Goal: Task Accomplishment & Management: Manage account settings

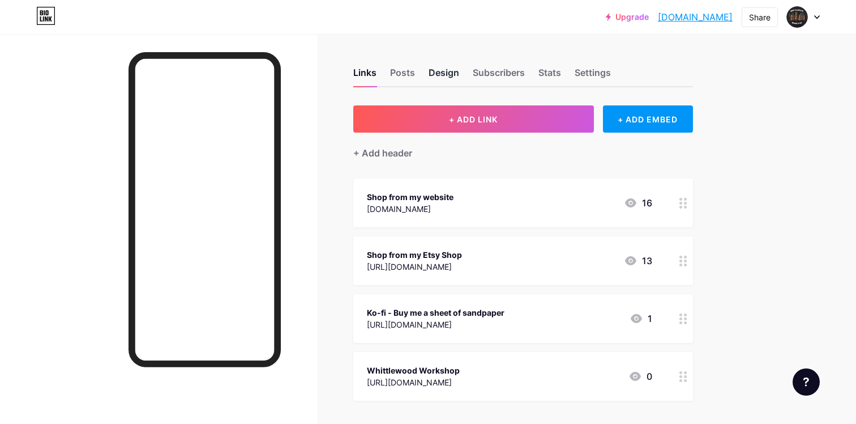
click at [437, 78] on div "Design" at bounding box center [444, 76] width 31 height 20
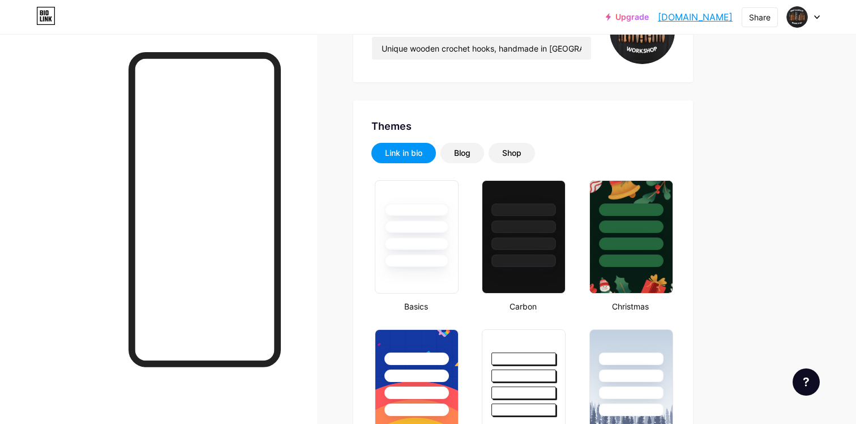
type input "#ffffff"
type input "#000000"
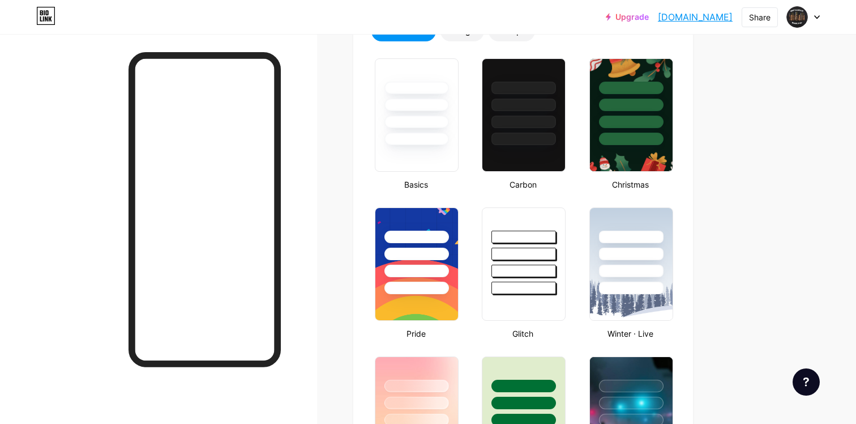
scroll to position [290, 0]
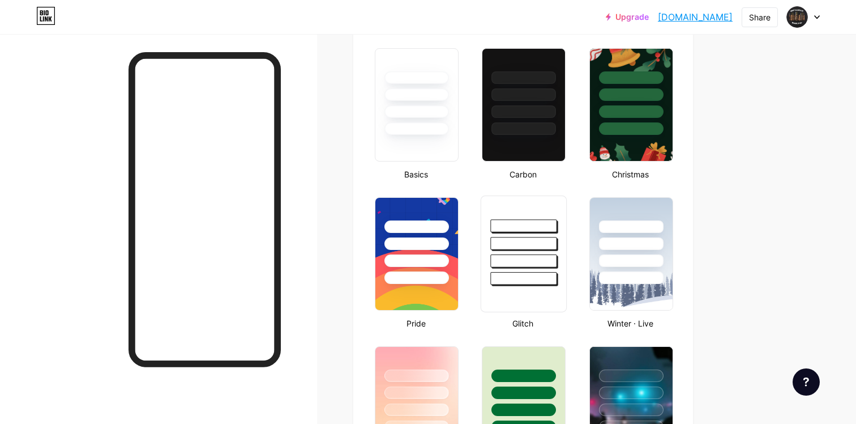
click at [548, 259] on div at bounding box center [524, 260] width 66 height 13
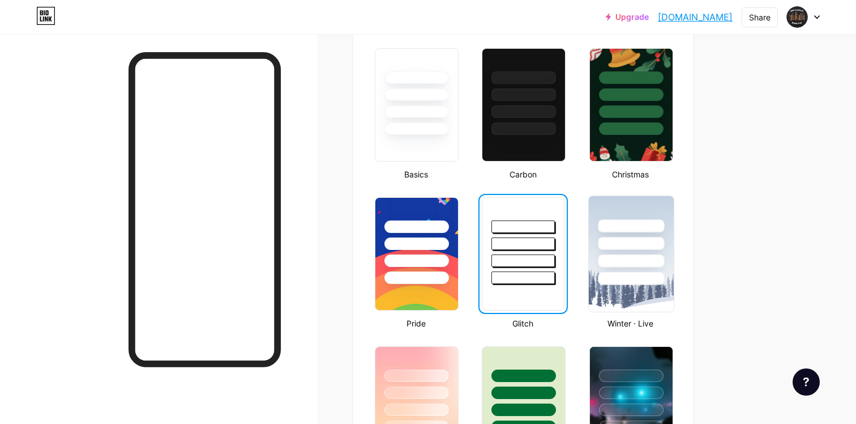
click at [609, 262] on div at bounding box center [631, 260] width 66 height 13
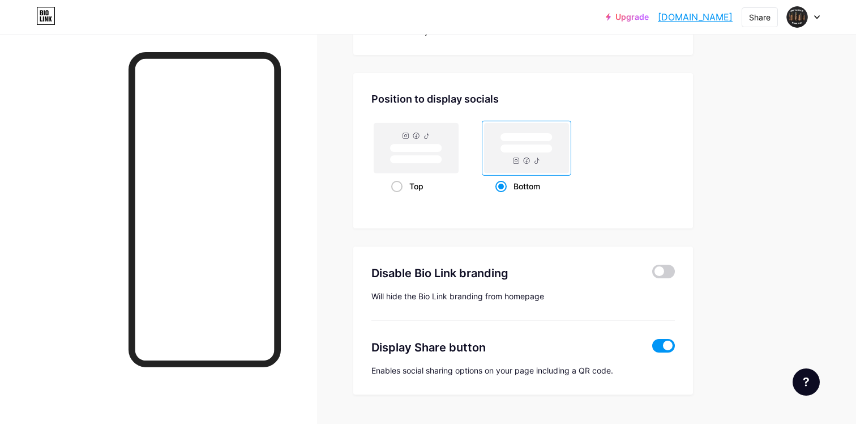
scroll to position [1503, 0]
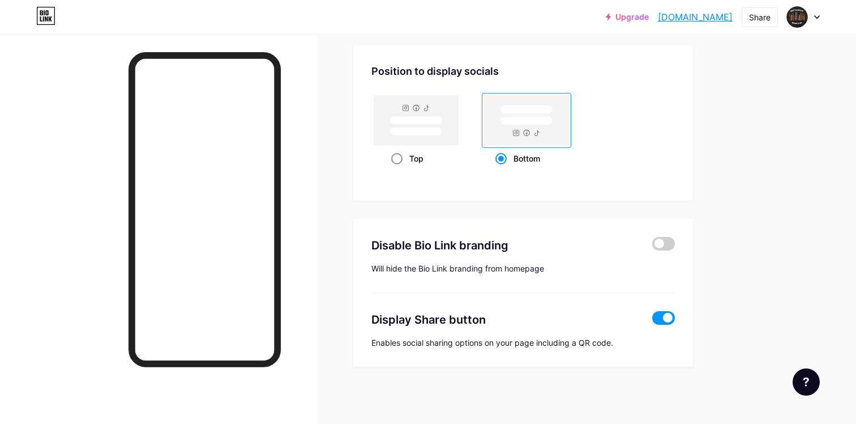
click at [396, 156] on span at bounding box center [396, 158] width 11 height 11
click at [396, 169] on input "Top" at bounding box center [394, 172] width 7 height 7
radio input "true"
click at [495, 157] on span at bounding box center [500, 158] width 11 height 11
click at [495, 169] on input "Bottom" at bounding box center [498, 172] width 7 height 7
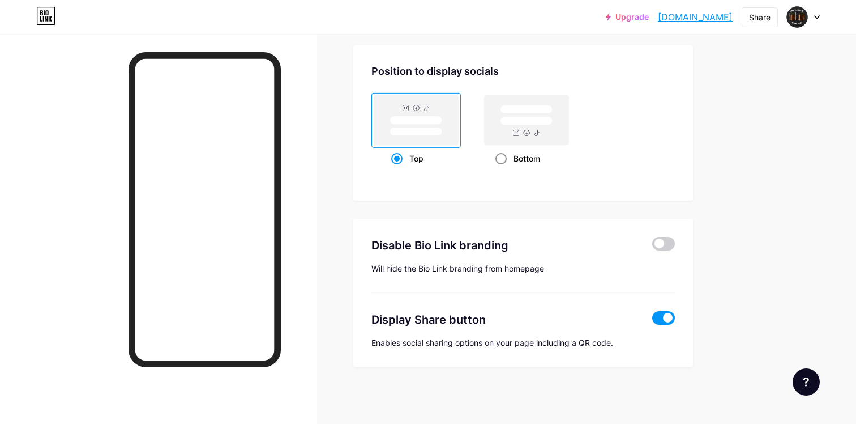
radio input "true"
click at [394, 164] on div "Top" at bounding box center [416, 158] width 50 height 21
click at [394, 169] on input "Top" at bounding box center [394, 172] width 7 height 7
radio input "true"
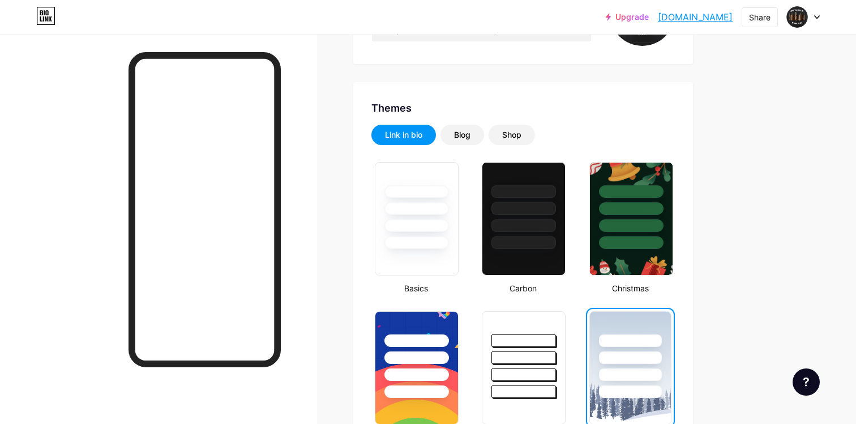
scroll to position [0, 0]
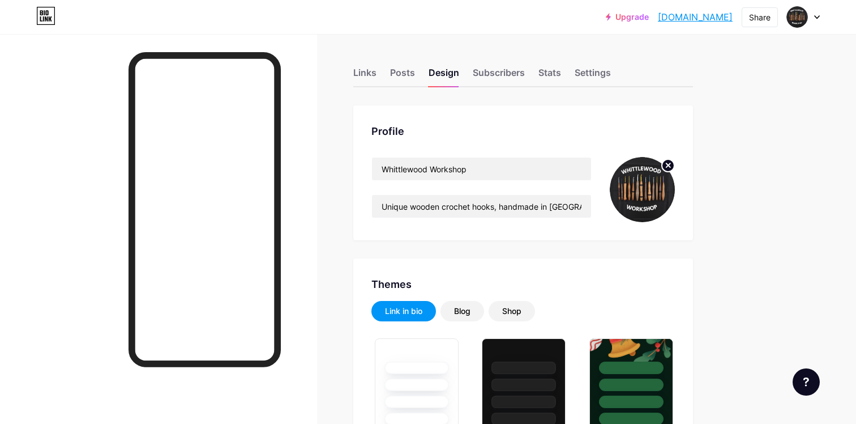
click at [583, 65] on div "Links Posts Design Subscribers Stats Settings" at bounding box center [523, 68] width 340 height 40
click at [586, 67] on div "Settings" at bounding box center [593, 76] width 36 height 20
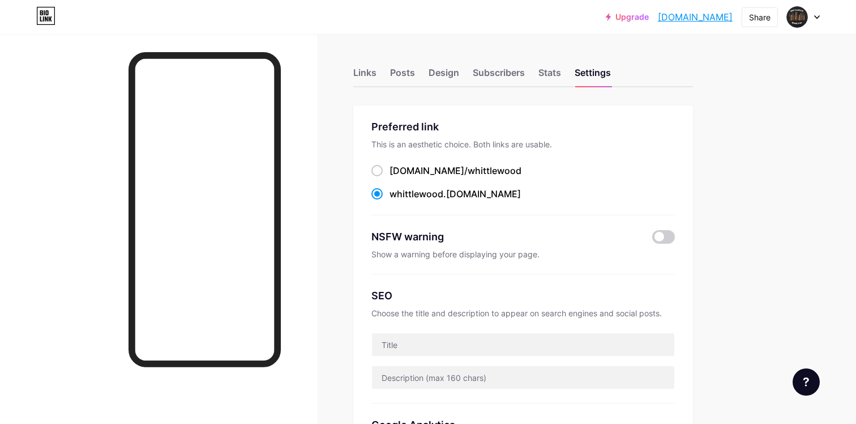
click at [387, 78] on div "Links Posts Design Subscribers Stats Settings" at bounding box center [523, 68] width 340 height 40
click at [407, 70] on div "Posts" at bounding box center [402, 76] width 25 height 20
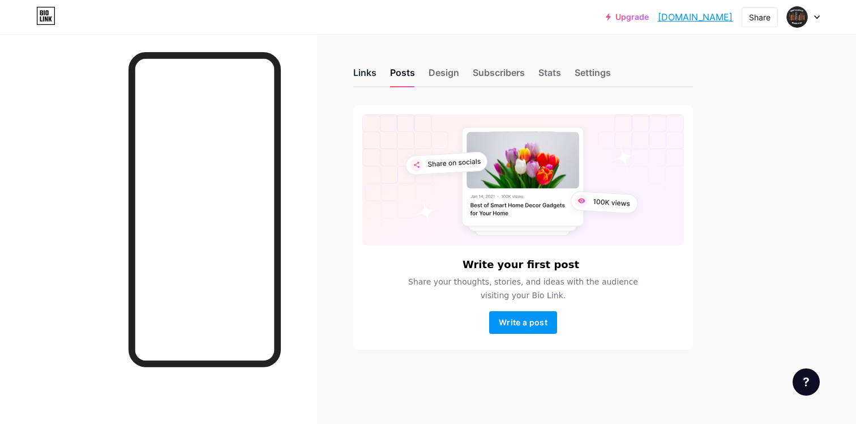
click at [368, 72] on div "Links" at bounding box center [364, 76] width 23 height 20
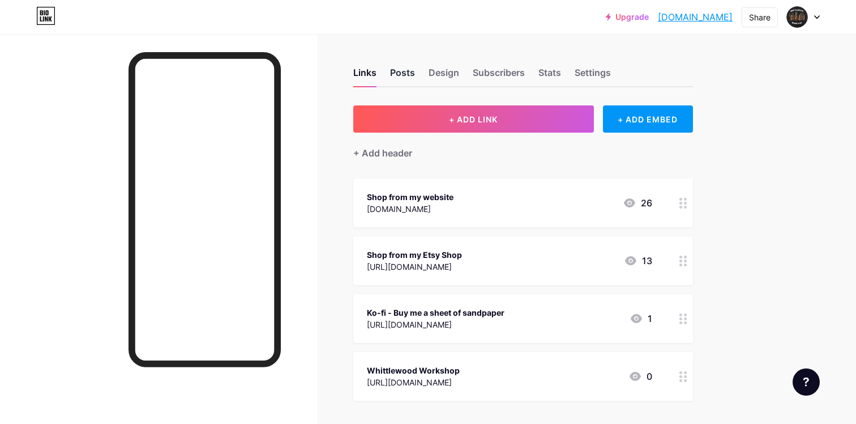
click at [403, 70] on div "Posts" at bounding box center [402, 76] width 25 height 20
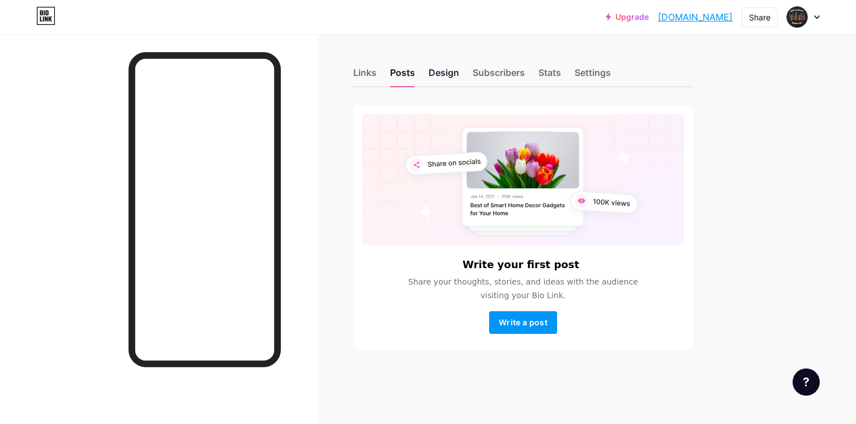
click at [442, 74] on div "Design" at bounding box center [444, 76] width 31 height 20
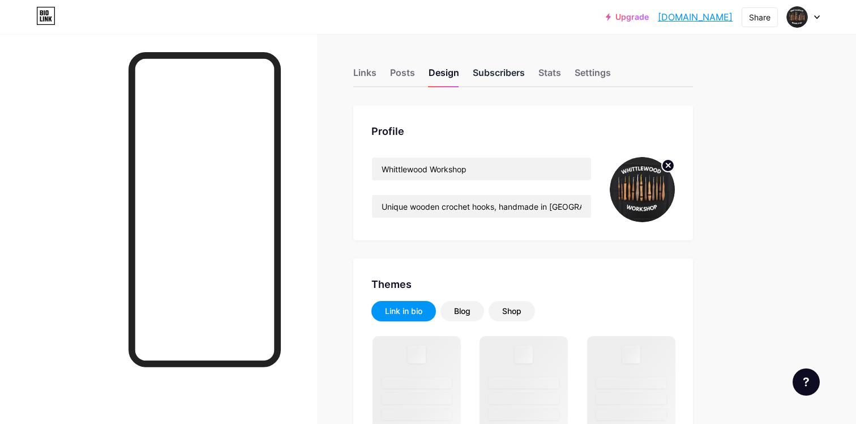
click at [501, 74] on div "Subscribers" at bounding box center [499, 76] width 52 height 20
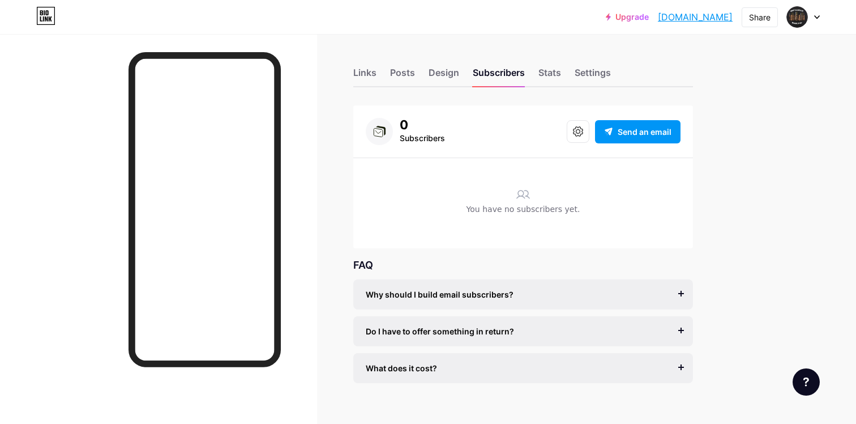
click at [561, 53] on div "Links Posts Design Subscribers Stats Settings" at bounding box center [523, 68] width 340 height 40
click at [556, 70] on div "Stats" at bounding box center [550, 76] width 23 height 20
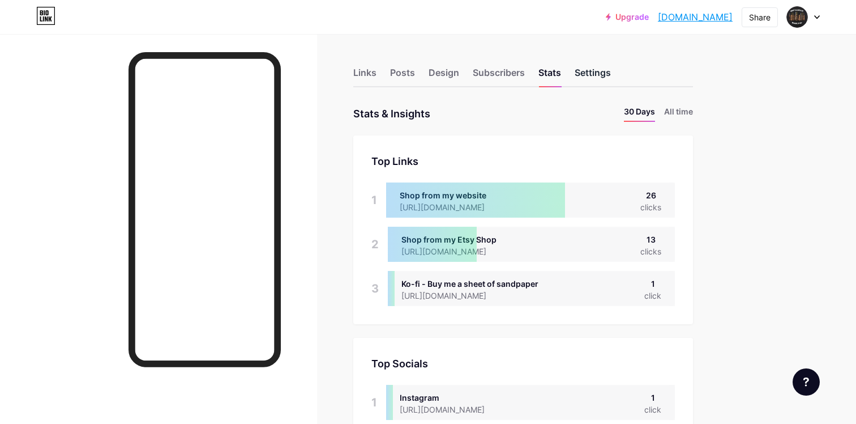
click at [600, 82] on div "Settings" at bounding box center [593, 76] width 36 height 20
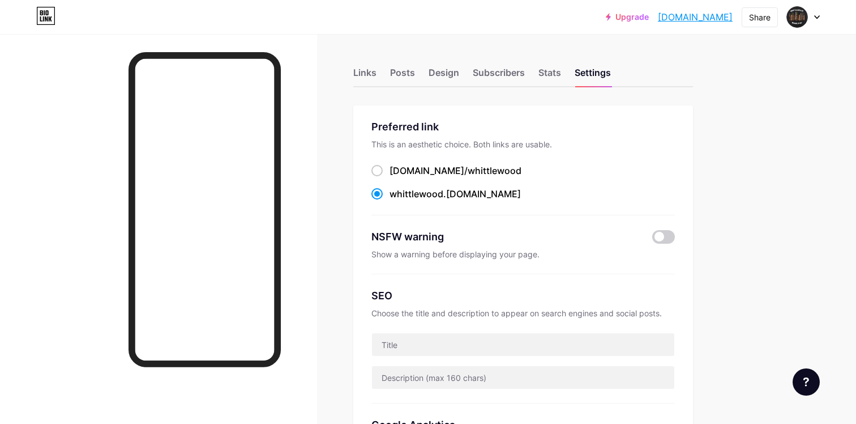
click at [527, 78] on div "Links Posts Design Subscribers Stats Settings" at bounding box center [523, 68] width 340 height 40
click at [556, 74] on div "Stats" at bounding box center [550, 76] width 23 height 20
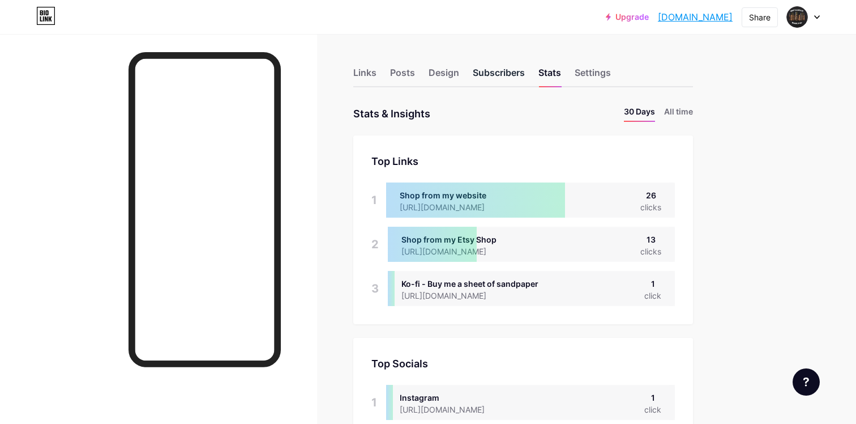
click at [489, 74] on div "Subscribers" at bounding box center [499, 76] width 52 height 20
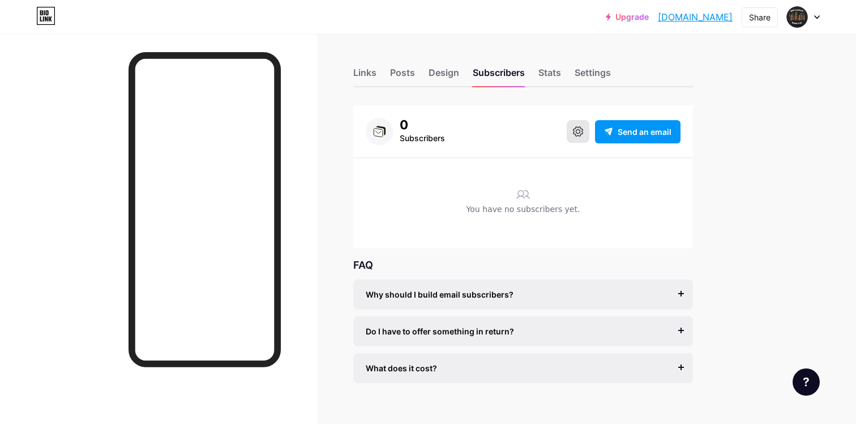
click at [580, 130] on icon at bounding box center [578, 131] width 10 height 10
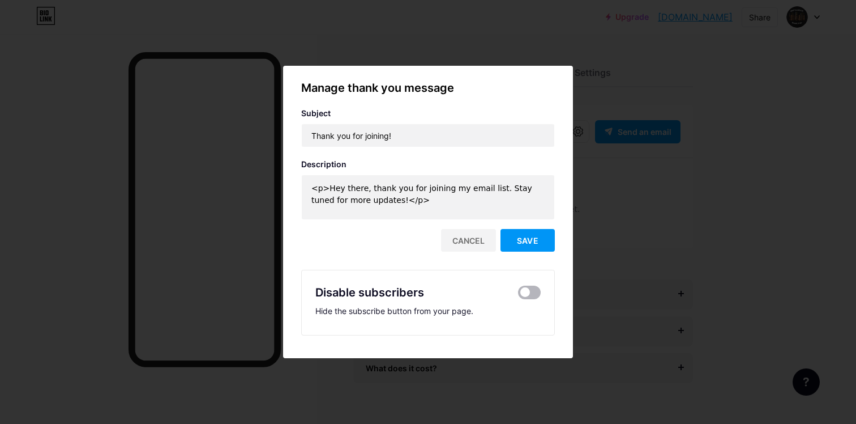
click at [529, 289] on span at bounding box center [529, 292] width 23 height 14
click at [518, 295] on input "checkbox" at bounding box center [518, 295] width 0 height 0
click at [541, 235] on button "Save" at bounding box center [528, 240] width 54 height 23
